Goal: Task Accomplishment & Management: Manage account settings

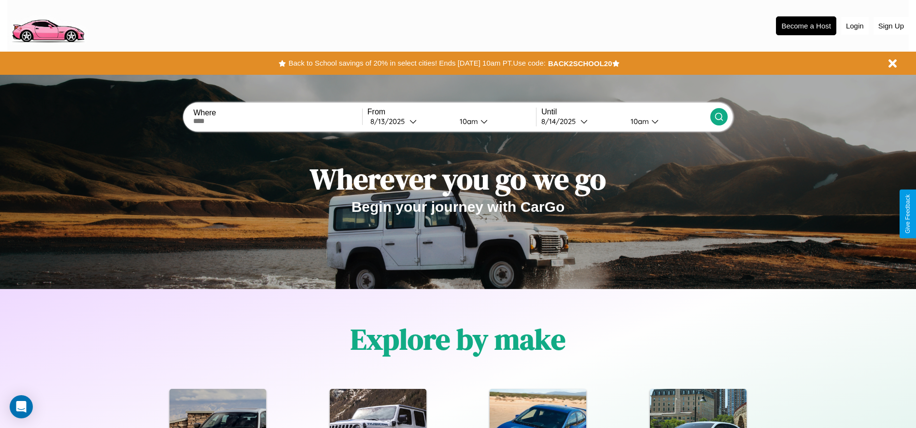
scroll to position [200, 0]
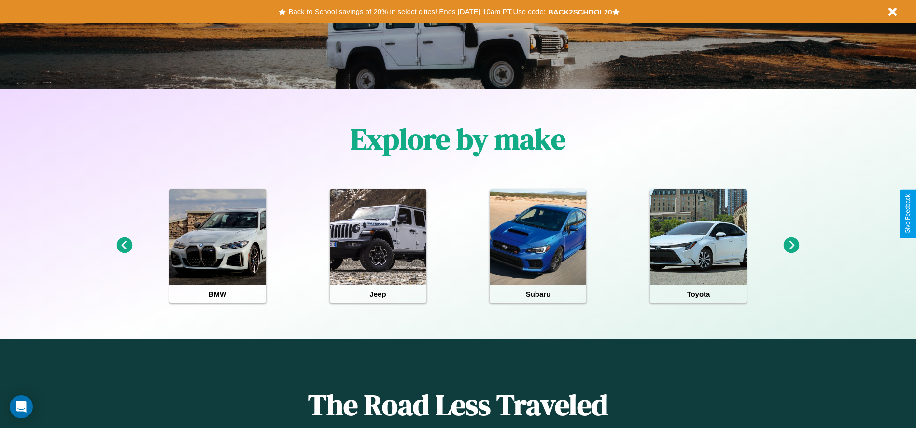
click at [791, 246] on icon at bounding box center [792, 246] width 16 height 16
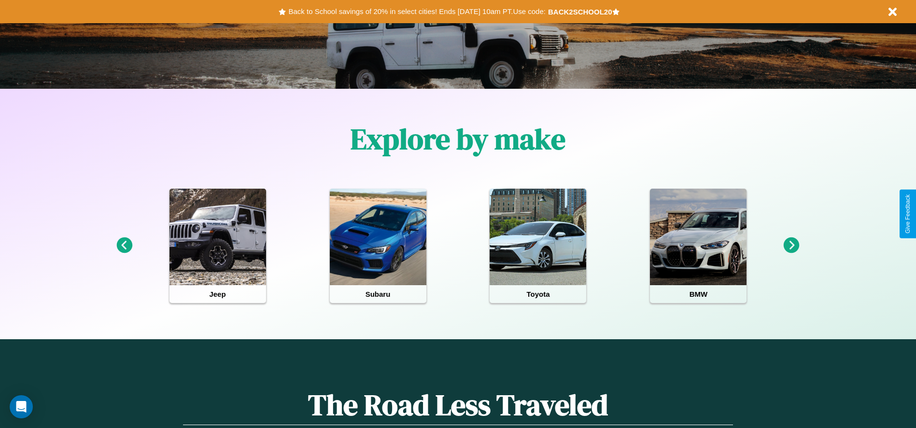
click at [124, 246] on icon at bounding box center [124, 246] width 16 height 16
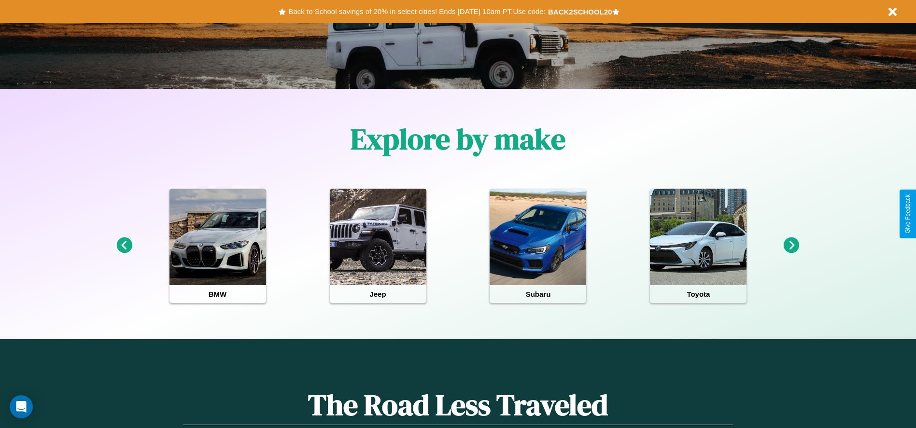
click at [791, 246] on icon at bounding box center [792, 246] width 16 height 16
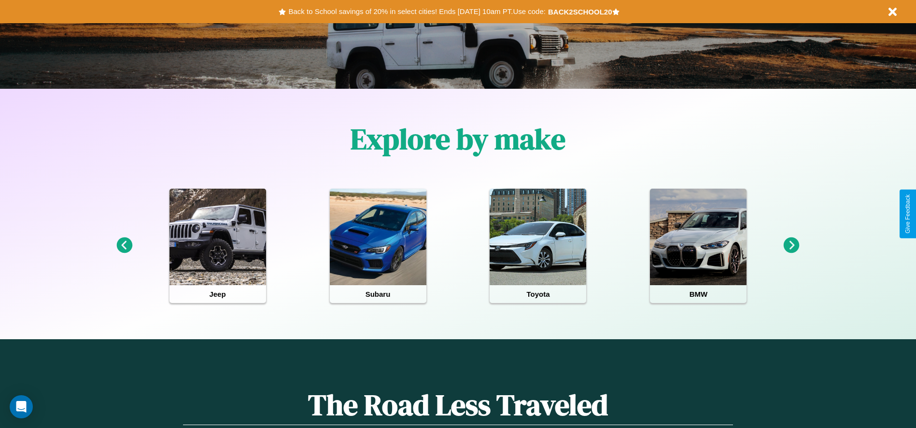
click at [124, 246] on icon at bounding box center [124, 246] width 16 height 16
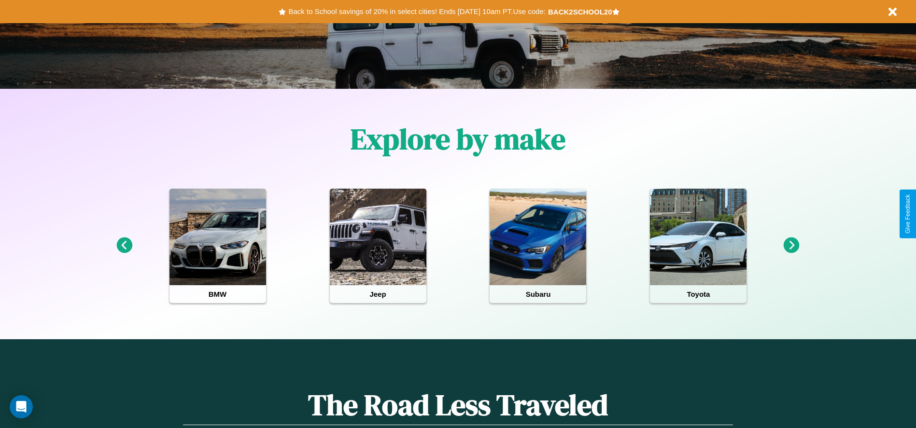
click at [791, 246] on icon at bounding box center [792, 246] width 16 height 16
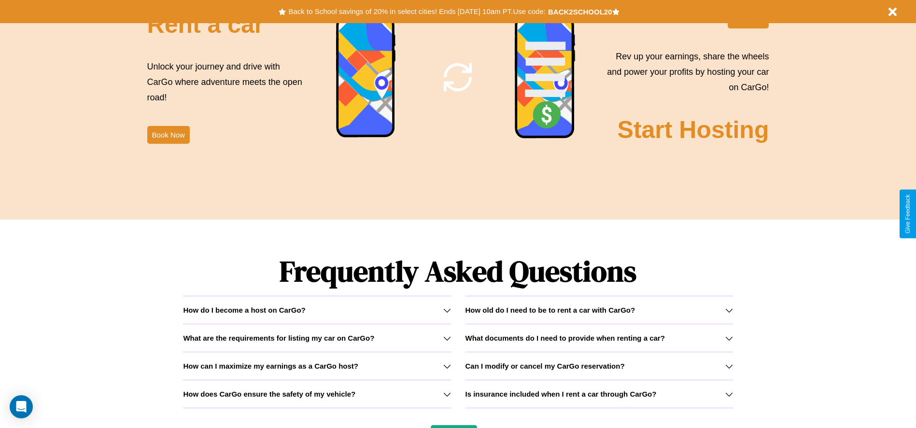
scroll to position [1385, 0]
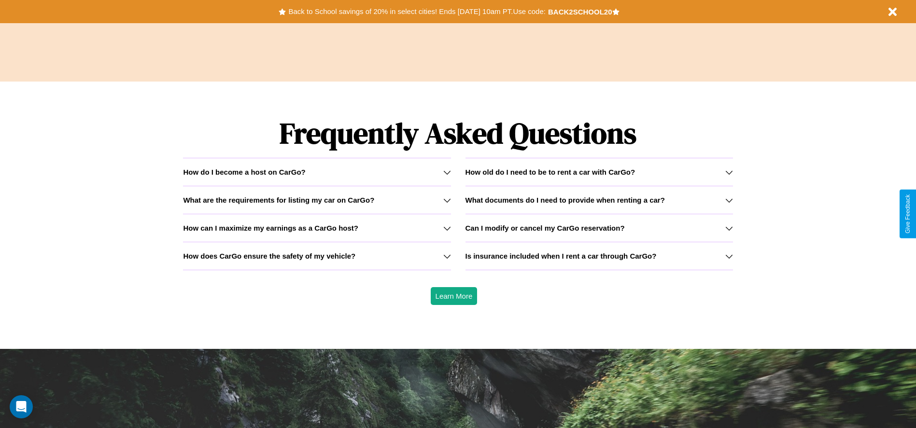
click at [317, 228] on h3 "How can I maximize my earnings as a CarGo host?" at bounding box center [270, 228] width 175 height 8
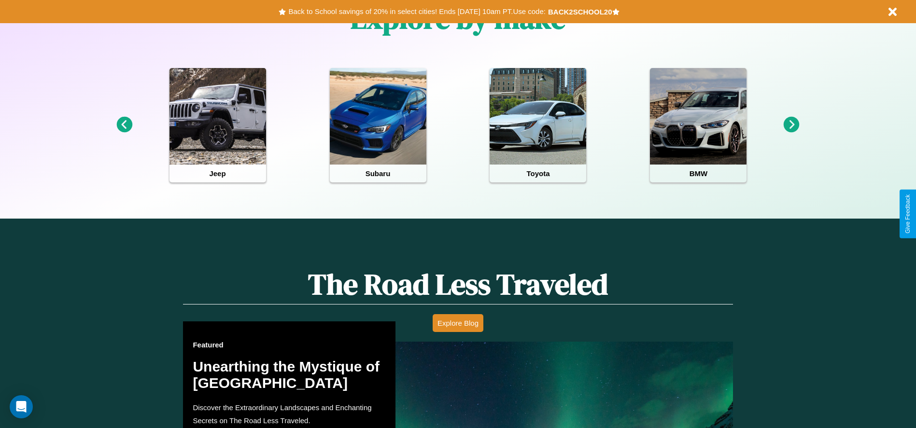
scroll to position [0, 0]
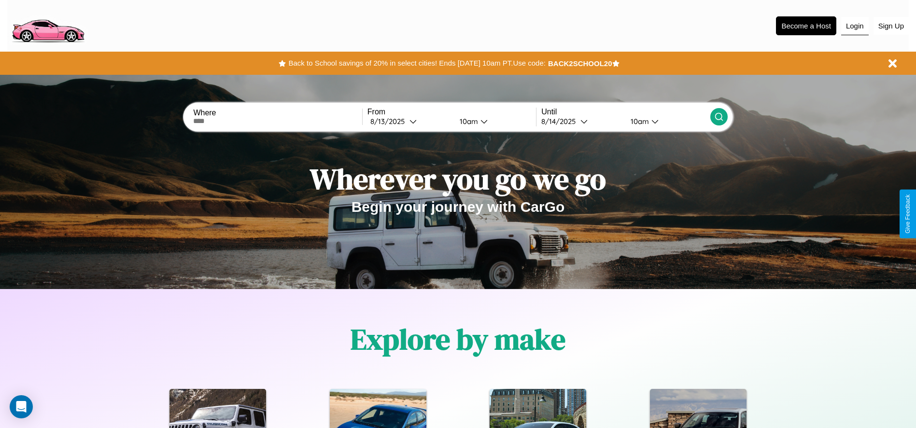
click at [855, 26] on button "Login" at bounding box center [855, 26] width 28 height 18
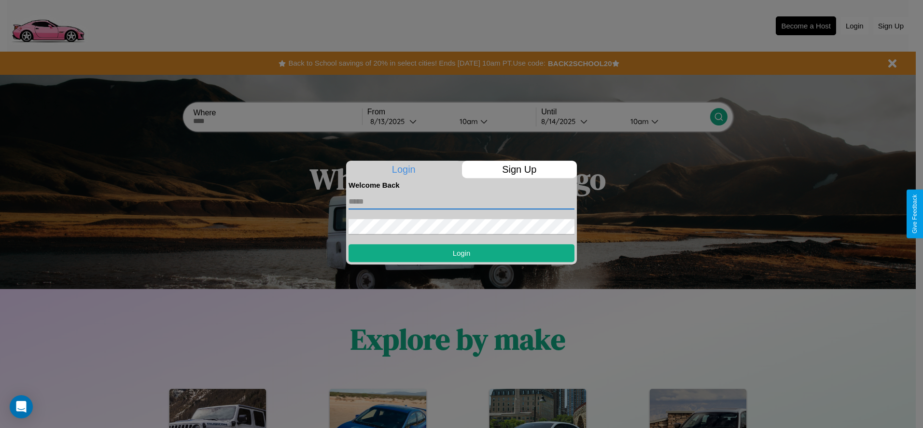
click at [462, 201] on input "text" at bounding box center [462, 201] width 226 height 15
type input "**********"
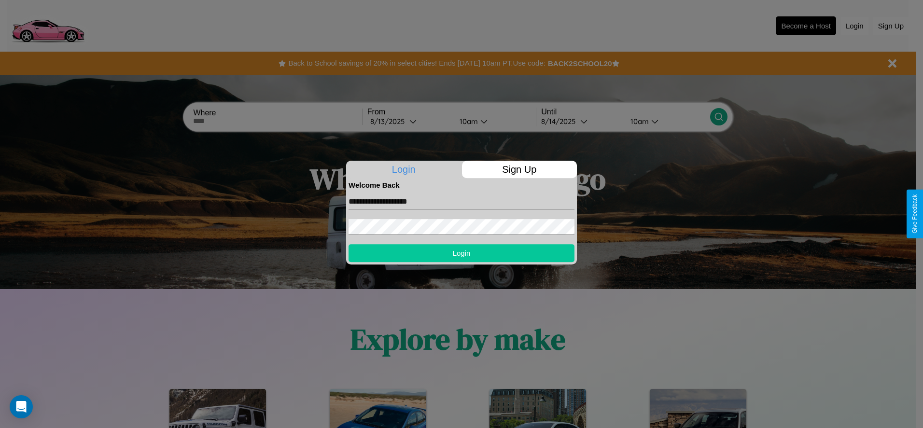
click at [462, 253] on button "Login" at bounding box center [462, 253] width 226 height 18
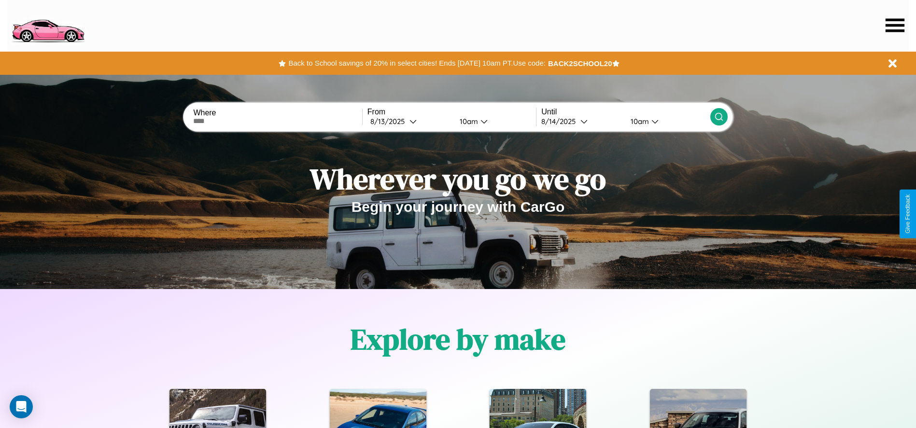
click at [895, 25] on icon at bounding box center [895, 25] width 19 height 14
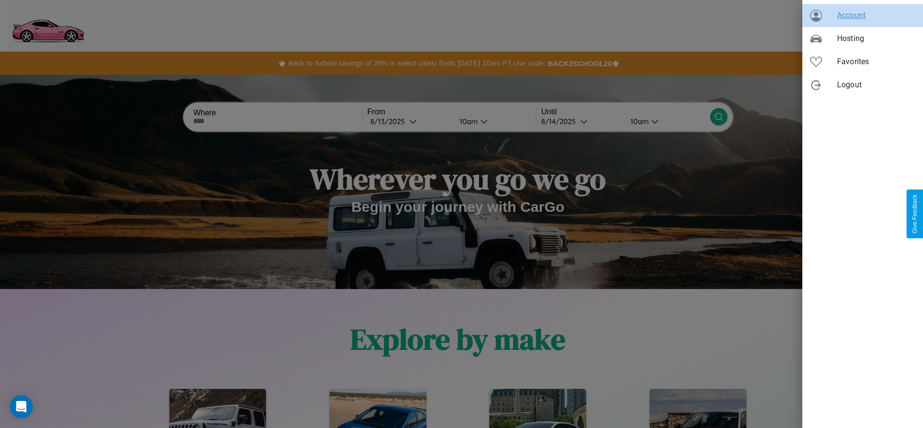
click at [863, 15] on span "Account" at bounding box center [876, 16] width 78 height 12
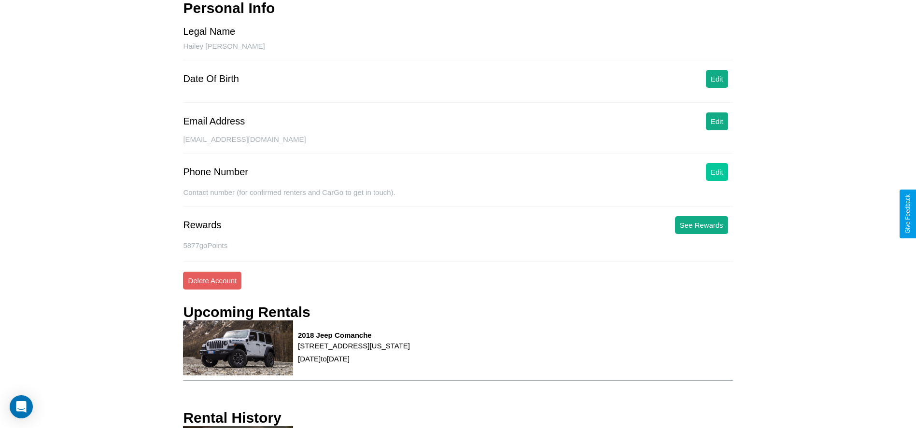
scroll to position [178, 0]
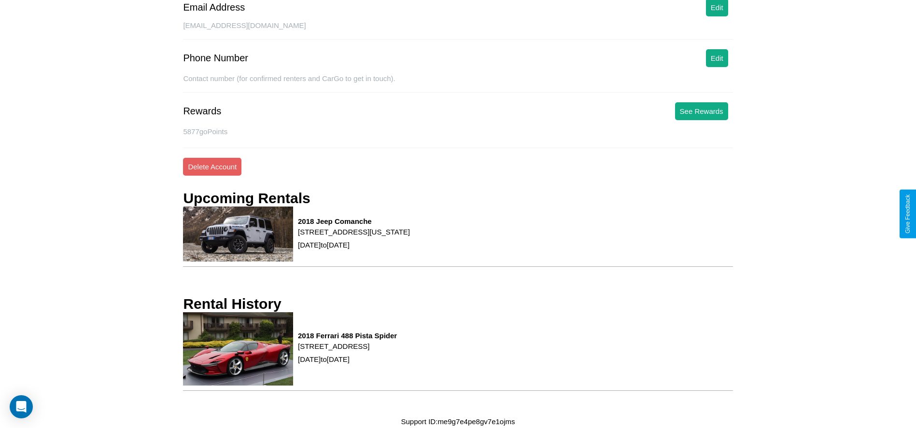
click at [717, 85] on div "Contact number (for confirmed renters and CarGo to get in touch)." at bounding box center [458, 83] width 550 height 18
